Goal: Transaction & Acquisition: Purchase product/service

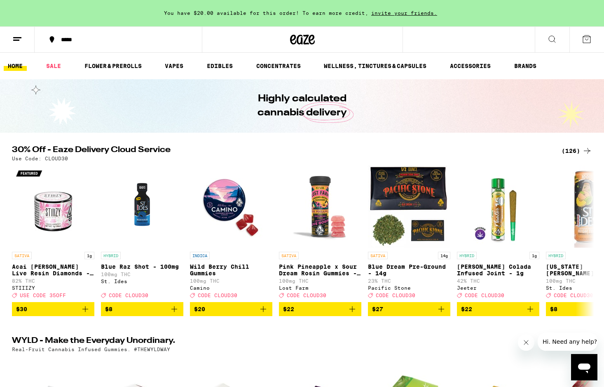
click at [573, 150] on div "(126)" at bounding box center [577, 151] width 30 height 10
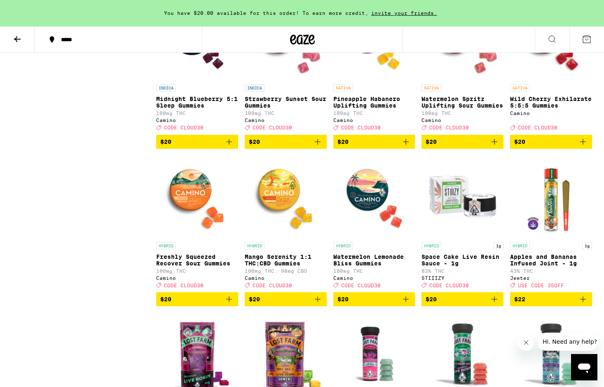
scroll to position [931, 0]
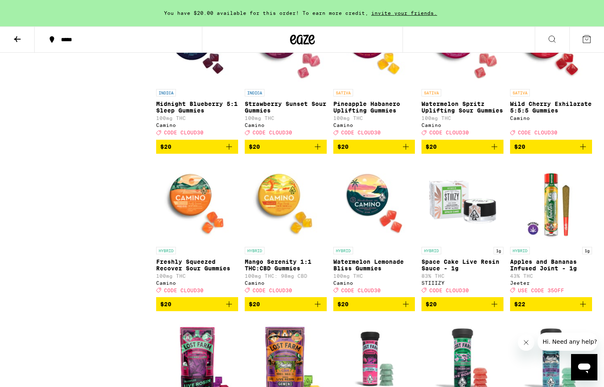
click at [286, 232] on img "Open page for Mango Serenity 1:1 THC:CBD Gummies from Camino" at bounding box center [286, 201] width 82 height 82
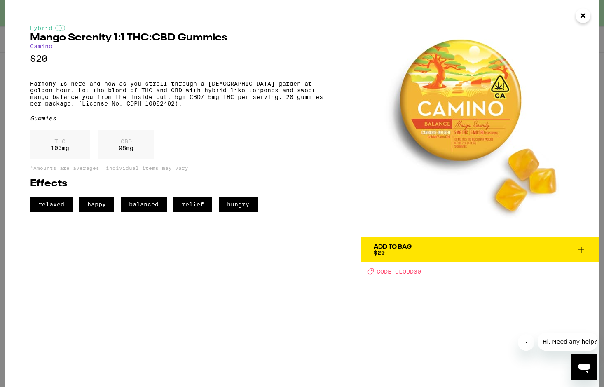
click at [582, 247] on icon at bounding box center [582, 250] width 10 height 10
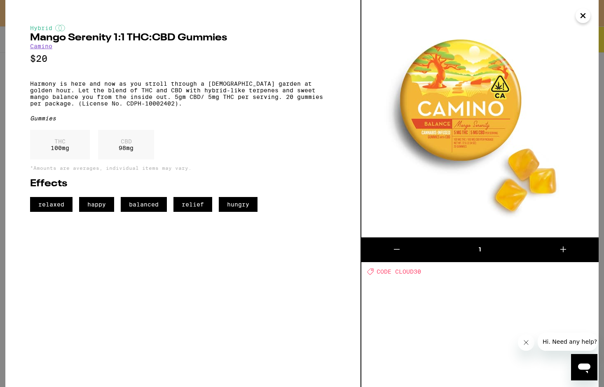
click at [562, 249] on icon at bounding box center [563, 249] width 10 height 10
click at [562, 249] on icon at bounding box center [563, 249] width 6 height 6
click at [584, 19] on icon "Close" at bounding box center [583, 15] width 10 height 12
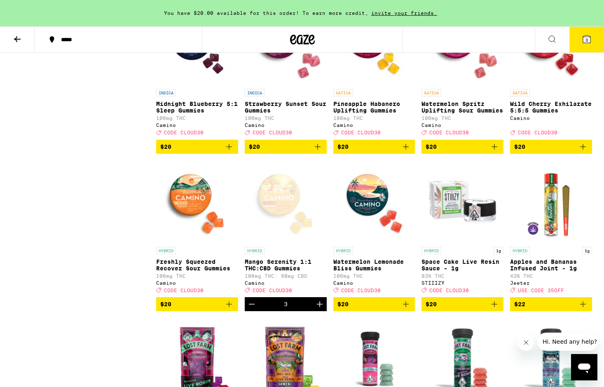
click at [586, 38] on span "3" at bounding box center [587, 40] width 2 height 5
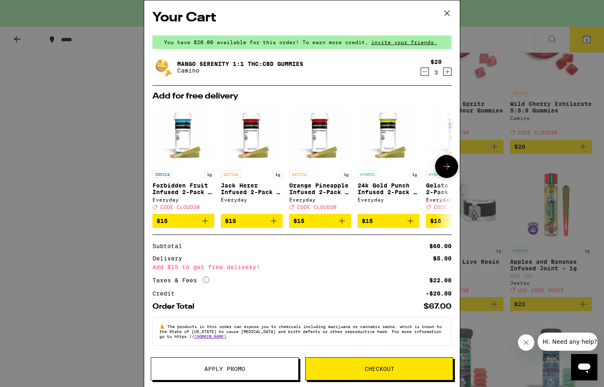
scroll to position [0, 0]
click at [223, 371] on span "Apply Promo" at bounding box center [224, 369] width 41 height 6
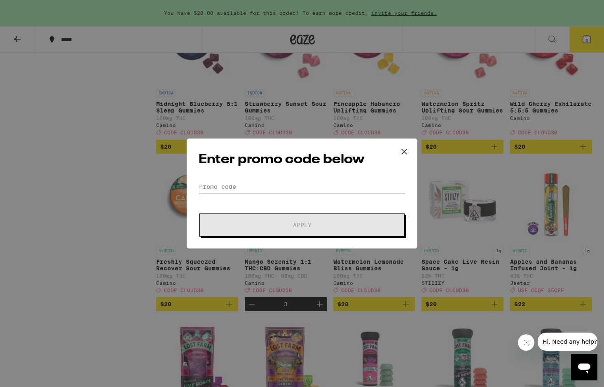
click at [276, 184] on input "Promo Code" at bounding box center [302, 187] width 207 height 12
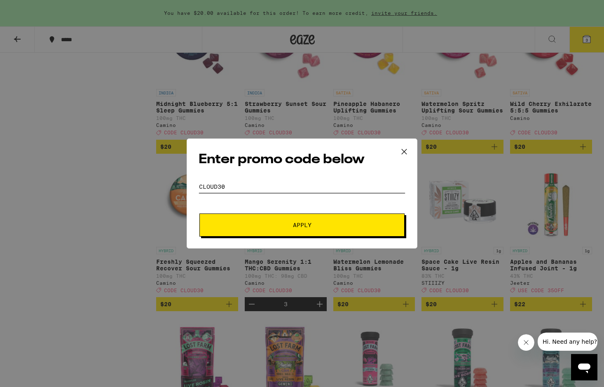
type input "cloud30"
click at [306, 227] on span "Apply" at bounding box center [302, 225] width 19 height 6
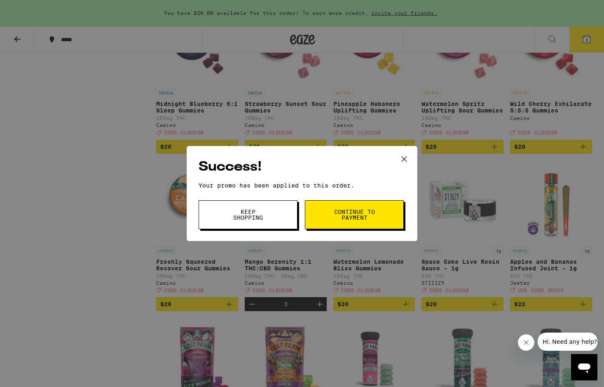
click at [349, 216] on span "Continue to payment" at bounding box center [354, 215] width 42 height 12
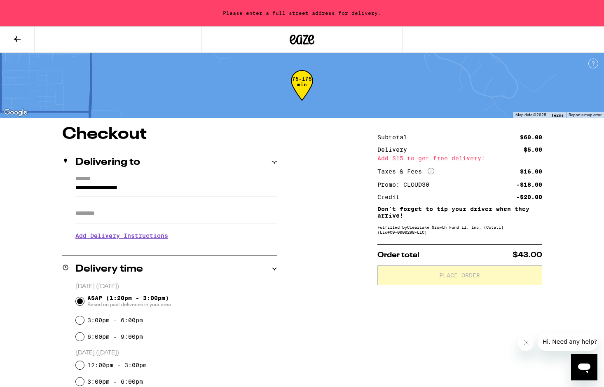
click at [18, 37] on icon at bounding box center [17, 39] width 10 height 10
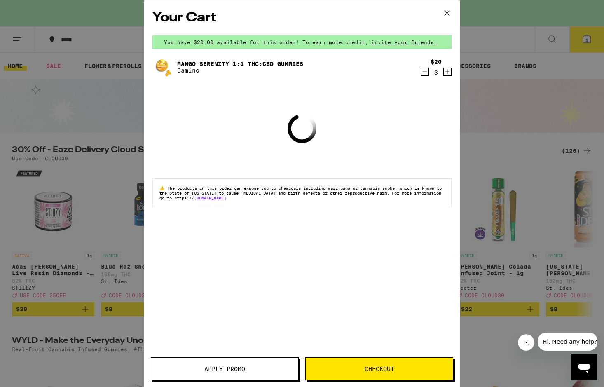
click at [424, 74] on icon "Decrement" at bounding box center [424, 72] width 7 height 10
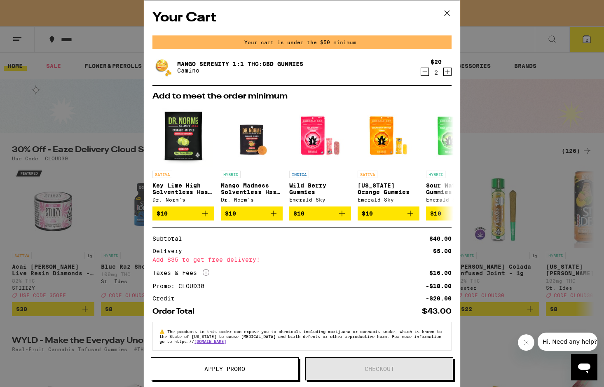
click at [424, 72] on icon "Decrement" at bounding box center [425, 72] width 5 height 0
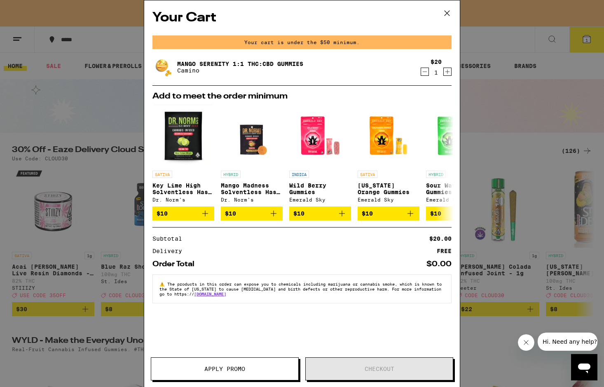
click at [424, 72] on icon "Decrement" at bounding box center [425, 72] width 5 height 0
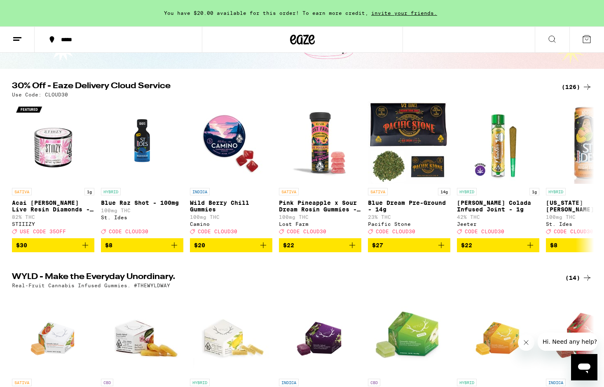
scroll to position [29, 0]
